Goal: Task Accomplishment & Management: Manage account settings

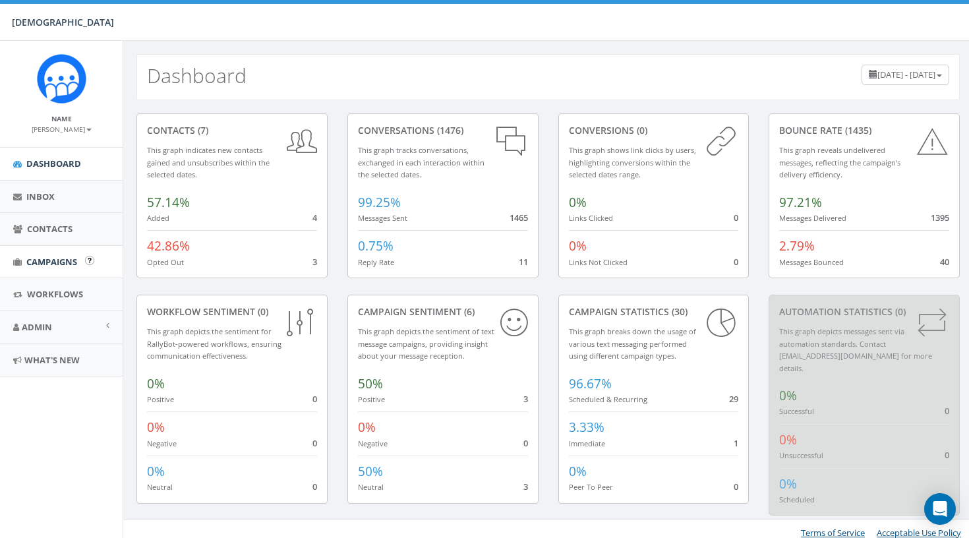
click at [53, 252] on link "Campaigns" at bounding box center [61, 262] width 123 height 32
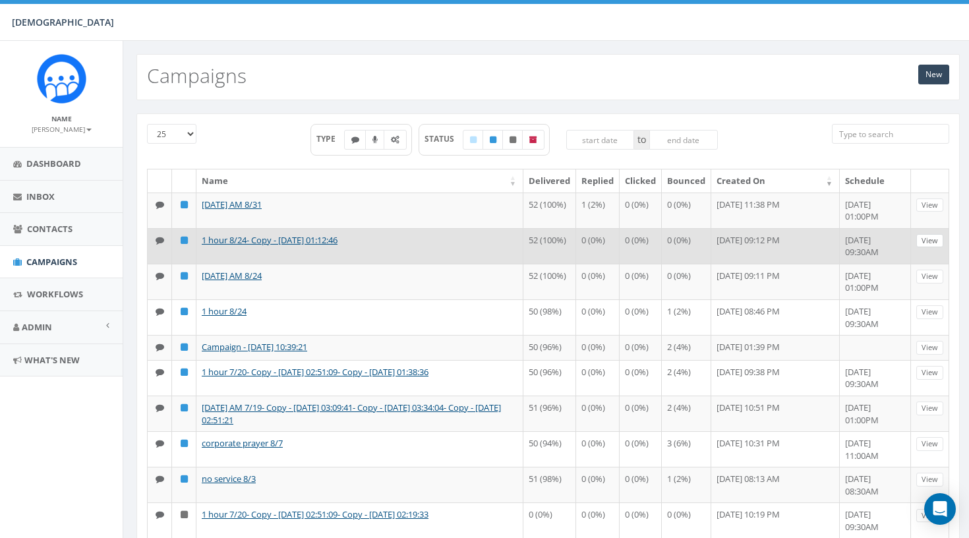
click at [934, 248] on link "View" at bounding box center [929, 241] width 27 height 14
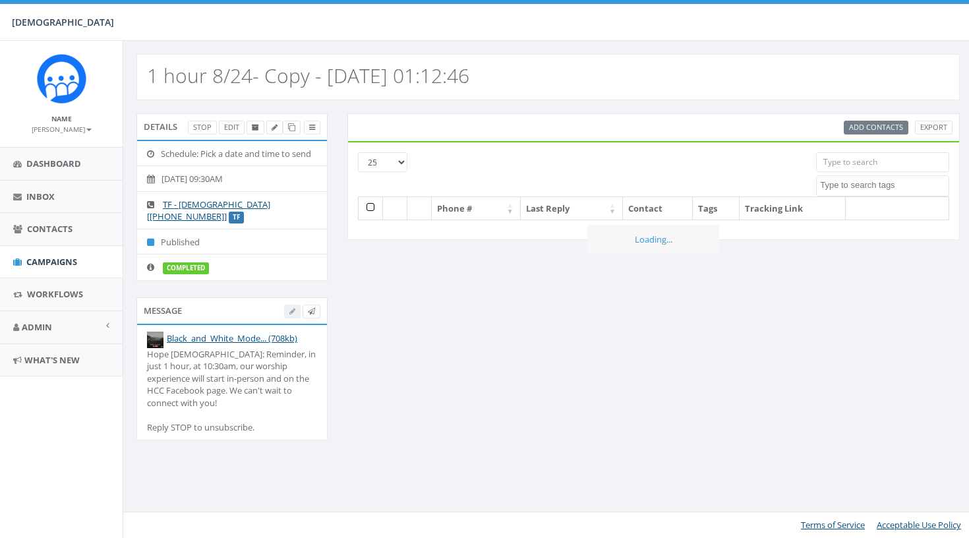
select select
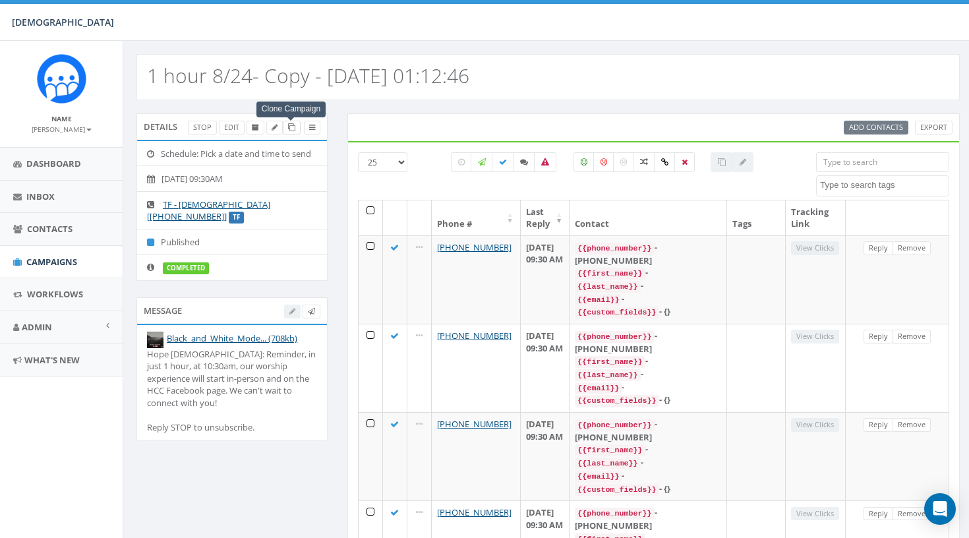
click at [289, 132] on span at bounding box center [291, 127] width 7 height 10
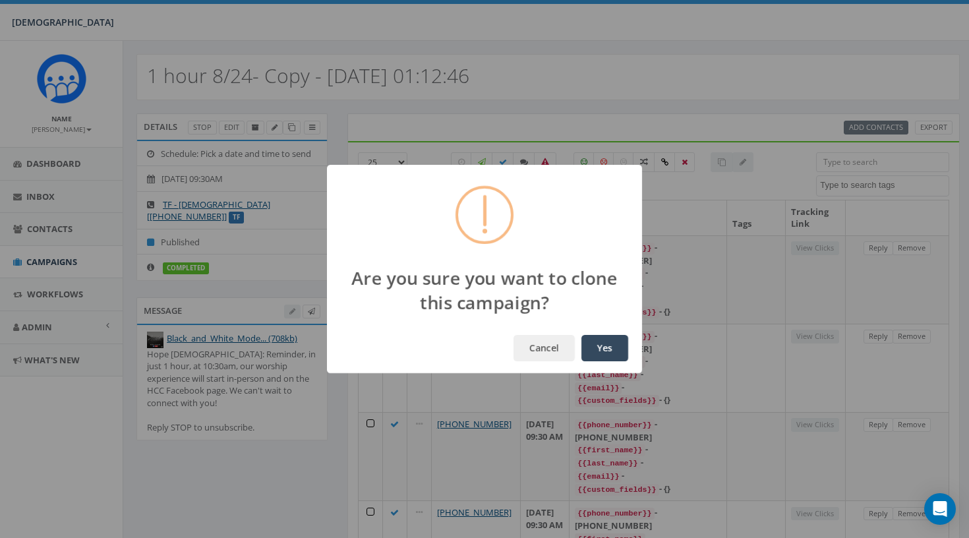
click at [594, 344] on button "Yes" at bounding box center [604, 348] width 47 height 26
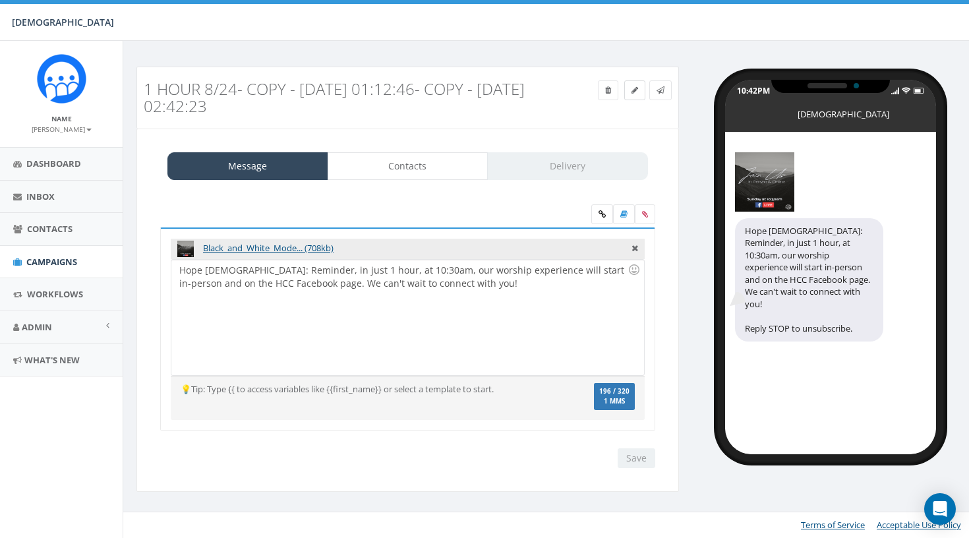
click at [631, 90] on icon at bounding box center [634, 90] width 7 height 8
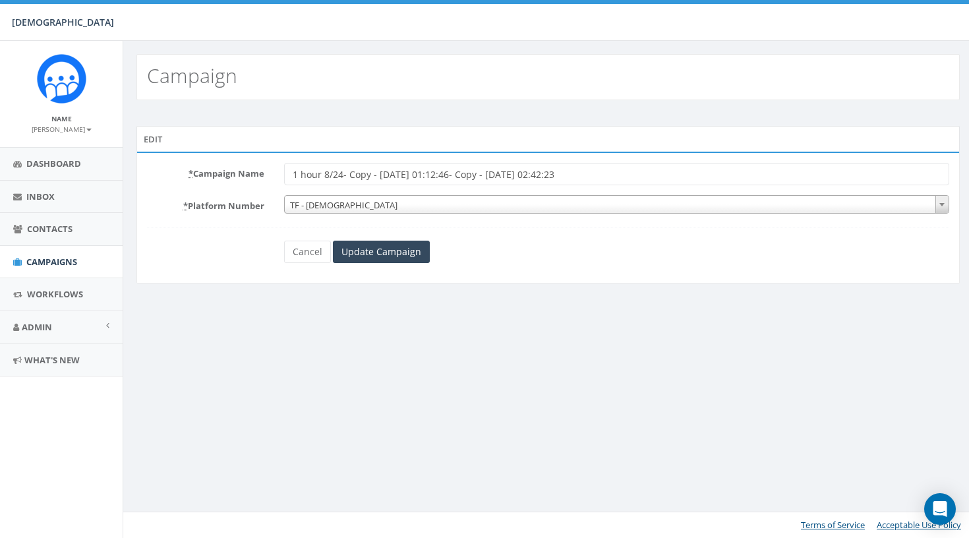
click at [544, 176] on input "1 hour 8/24- Copy - [DATE] 01:12:46- Copy - [DATE] 02:42:23" at bounding box center [616, 174] width 665 height 22
drag, startPoint x: 606, startPoint y: 175, endPoint x: 333, endPoint y: 177, distance: 273.5
click at [333, 177] on input "1 hour 8/24- Copy - [DATE] 01:12:46- Copy - [DATE] 02:42:23" at bounding box center [616, 174] width 665 height 22
type input "1 hour 8/31"
click at [366, 246] on input "Update Campaign" at bounding box center [381, 252] width 97 height 22
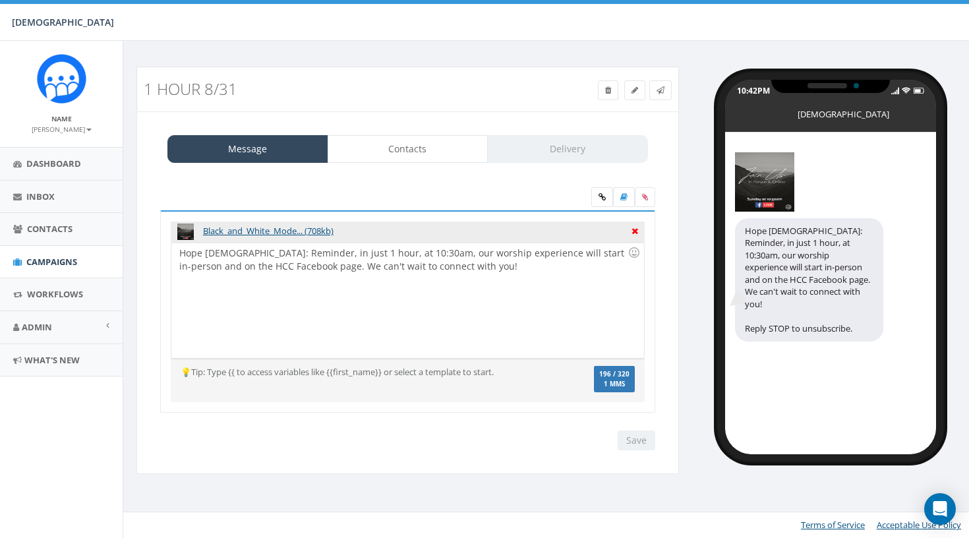
click at [635, 231] on icon at bounding box center [634, 229] width 7 height 12
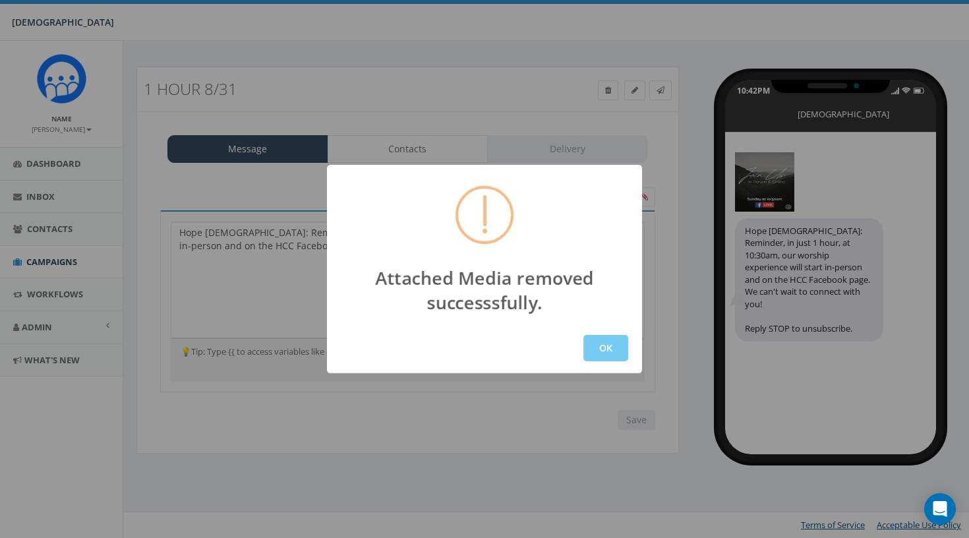
click at [596, 353] on button "OK" at bounding box center [605, 348] width 45 height 26
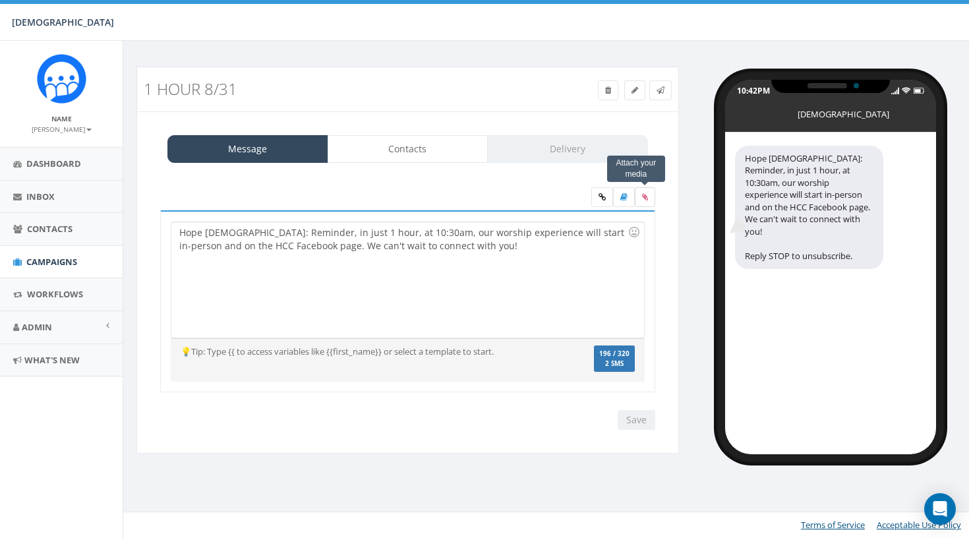
click at [651, 202] on label at bounding box center [645, 197] width 20 height 20
click at [0, 0] on input "file" at bounding box center [0, 0] width 0 height 0
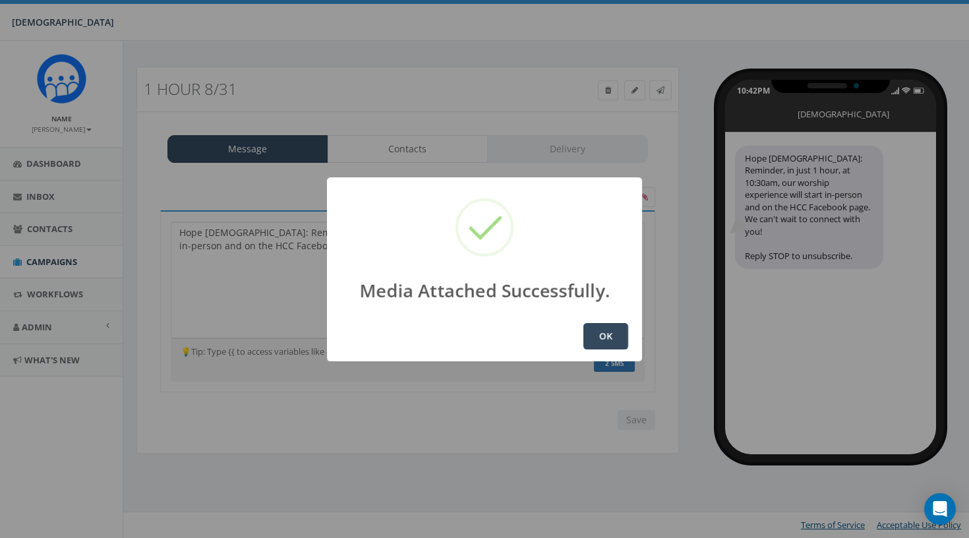
click at [602, 344] on button "OK" at bounding box center [605, 336] width 45 height 26
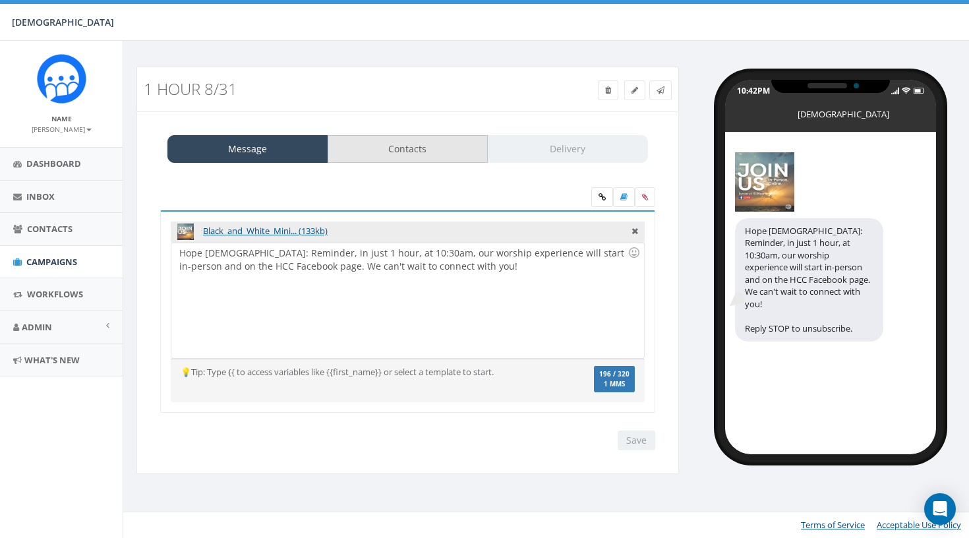
click at [432, 156] on link "Contacts" at bounding box center [408, 149] width 161 height 28
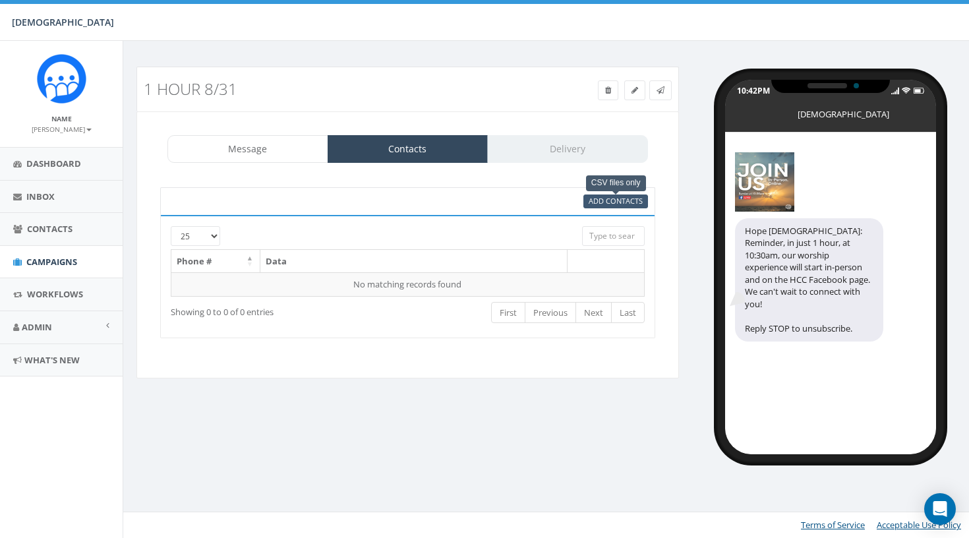
click at [620, 202] on span "Add Contacts" at bounding box center [616, 201] width 54 height 10
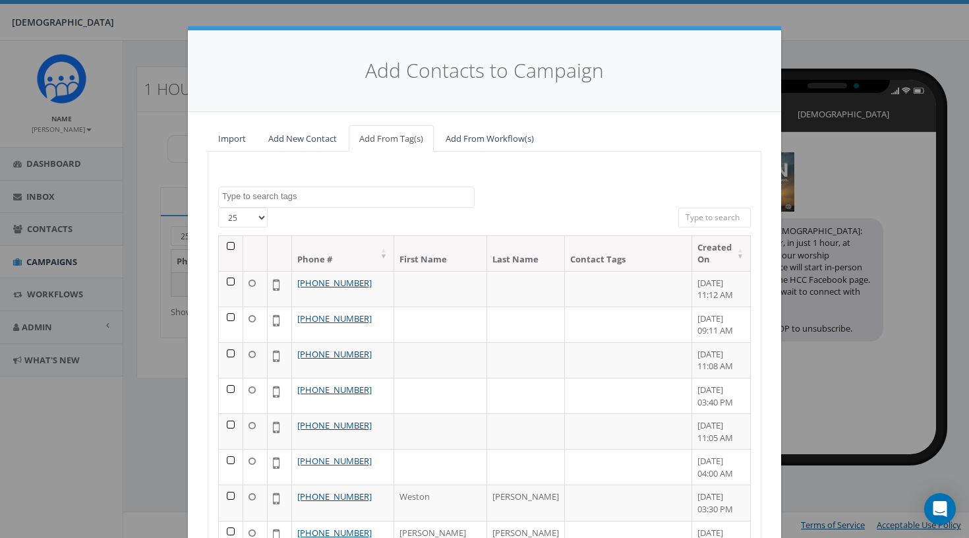
click at [232, 245] on th at bounding box center [231, 253] width 24 height 35
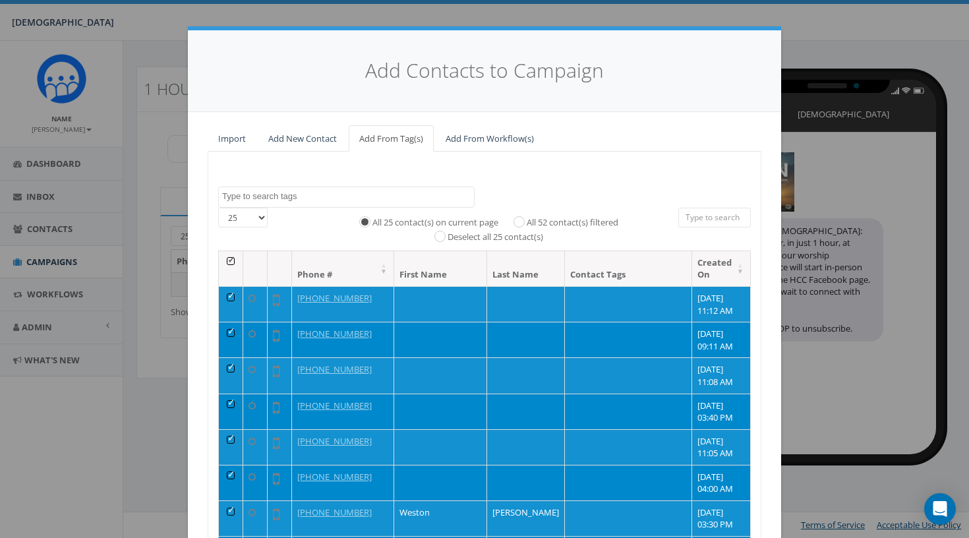
click at [575, 220] on label "All 52 contact(s) filtered" at bounding box center [573, 222] width 92 height 13
click at [527, 220] on input "All 52 contact(s) filtered" at bounding box center [522, 221] width 9 height 9
radio input "true"
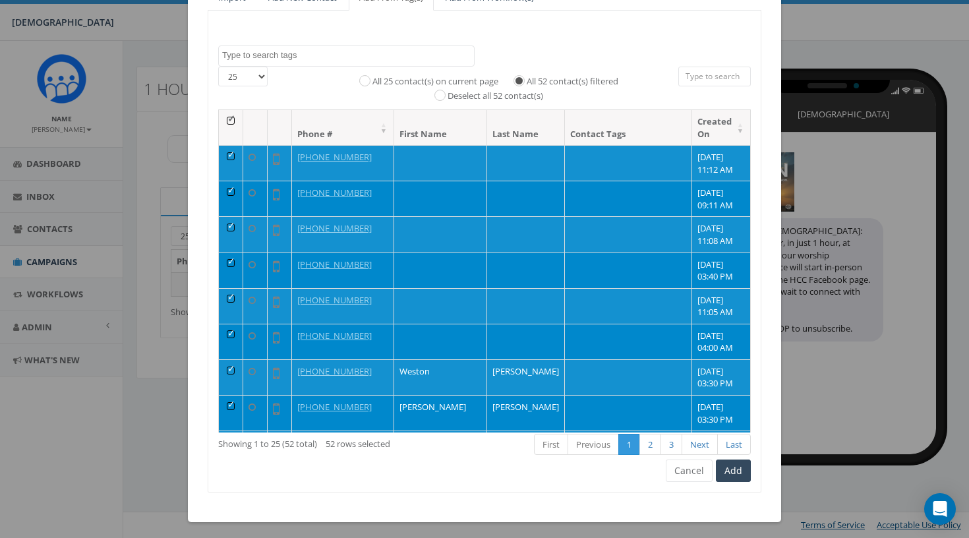
scroll to position [140, 0]
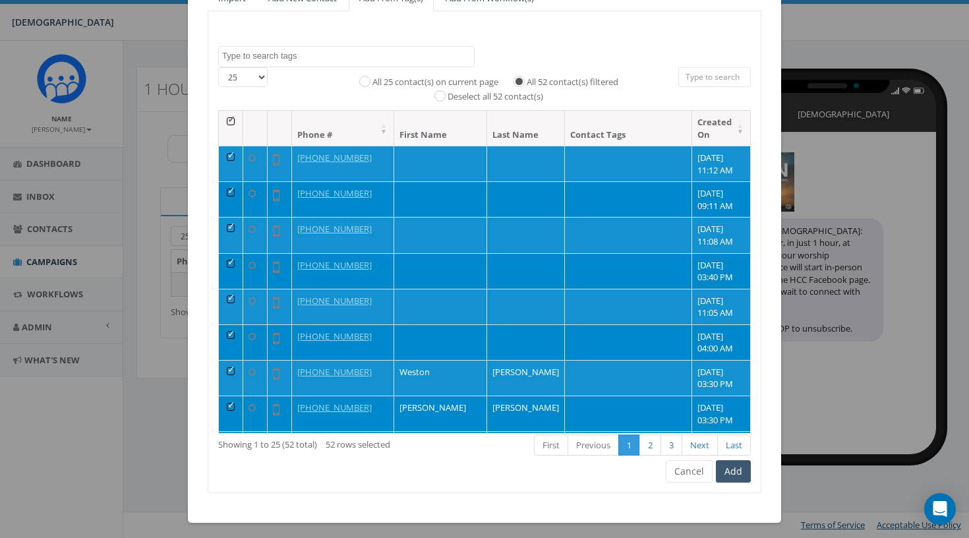
click at [725, 469] on button "Add" at bounding box center [733, 471] width 35 height 22
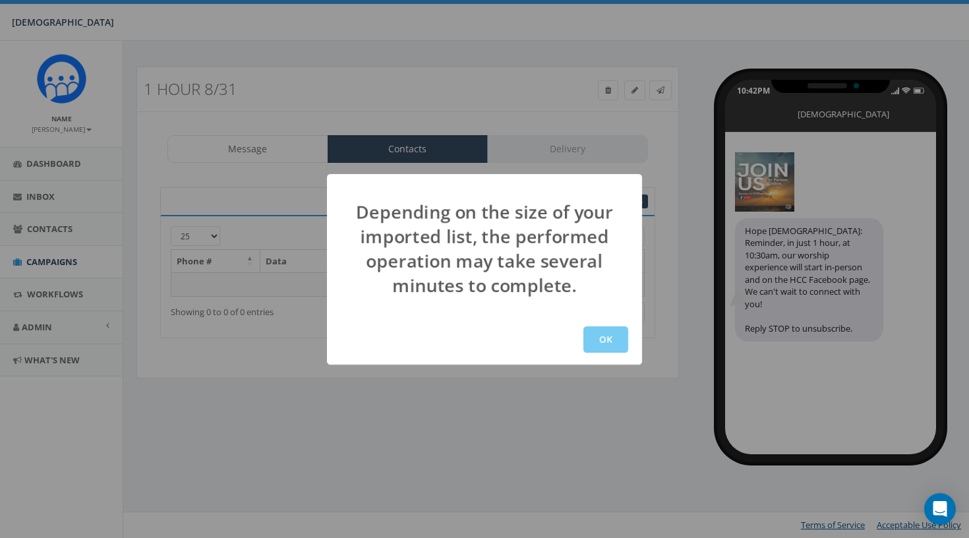
click at [601, 333] on button "OK" at bounding box center [605, 339] width 45 height 26
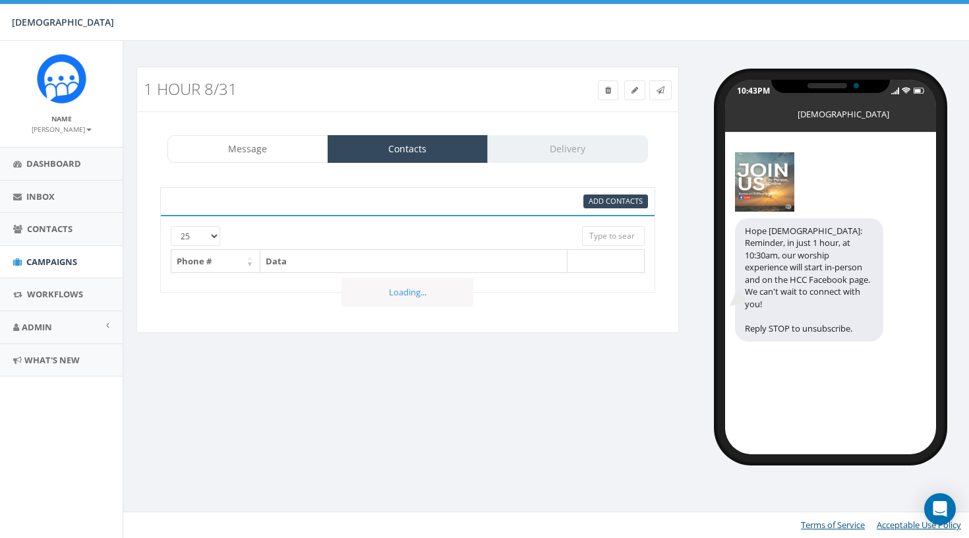
select select
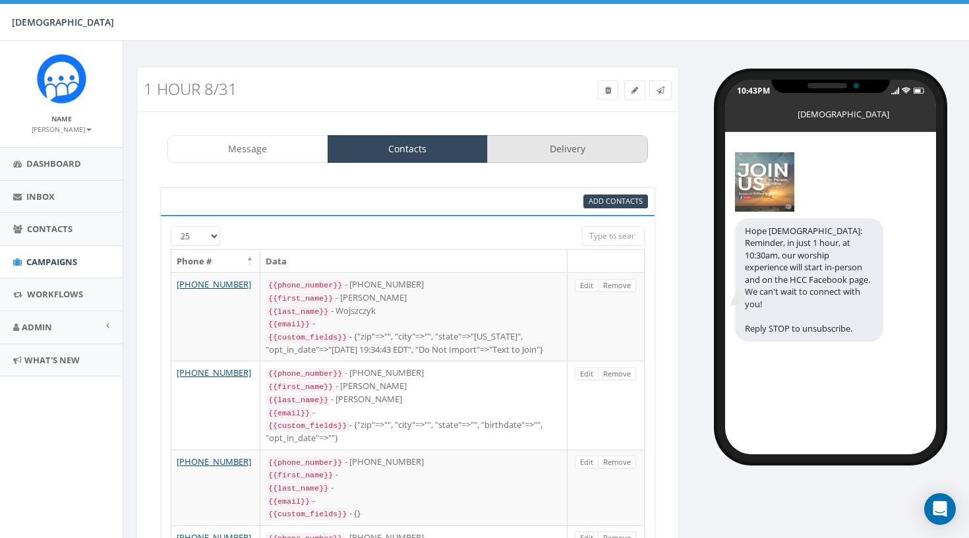
click at [587, 143] on link "Delivery" at bounding box center [567, 149] width 161 height 28
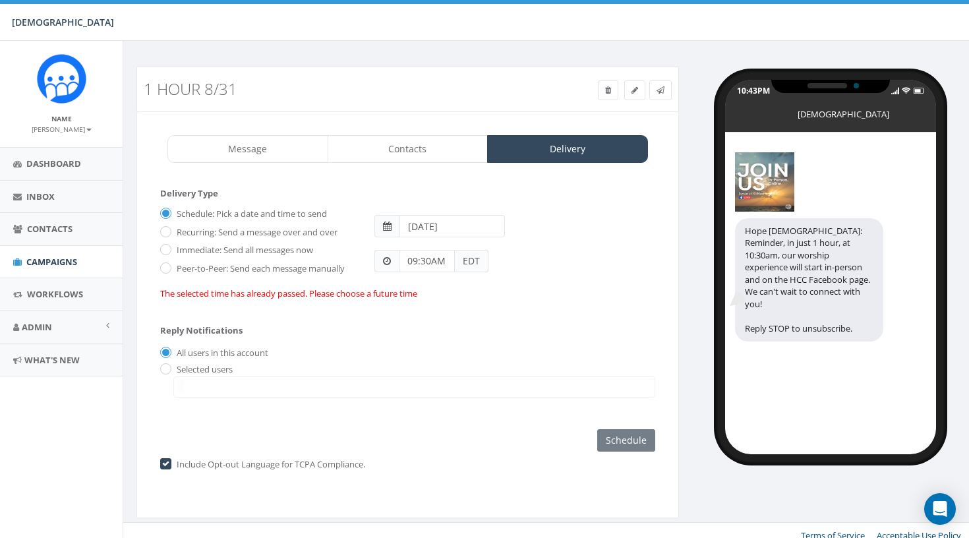
click at [406, 230] on input "[DATE]" at bounding box center [451, 226] width 105 height 22
click at [410, 389] on td "31" at bounding box center [413, 389] width 20 height 20
type input "[DATE]"
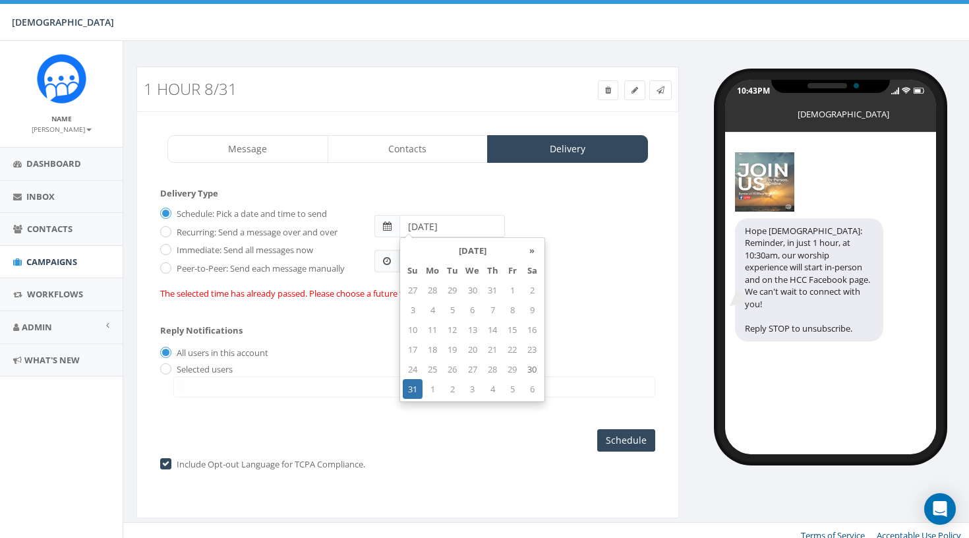
click at [316, 358] on div "Reply Notifications All users in this account Selected users [EMAIL_ADDRESS][DO…" at bounding box center [407, 358] width 495 height 92
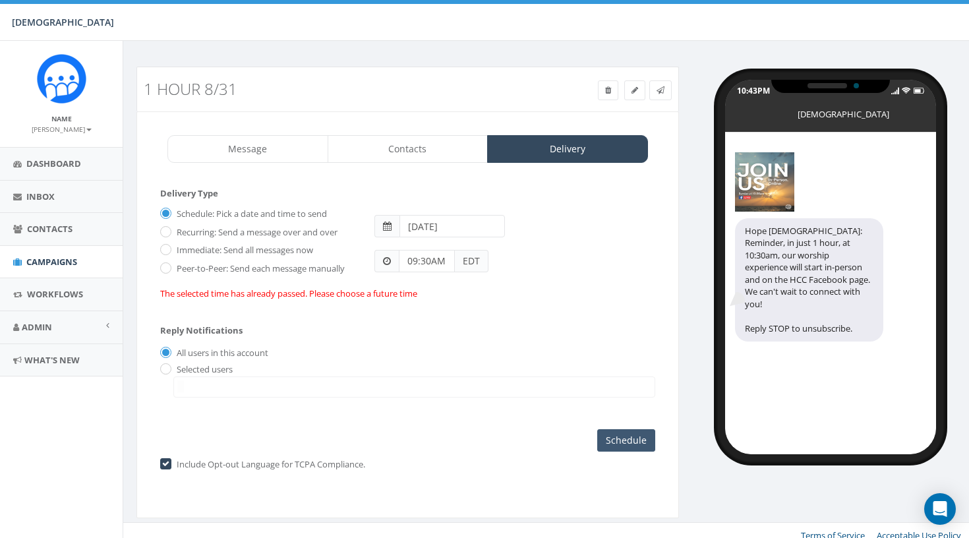
click at [612, 442] on input "Schedule" at bounding box center [626, 440] width 58 height 22
